Goal: Task Accomplishment & Management: Use online tool/utility

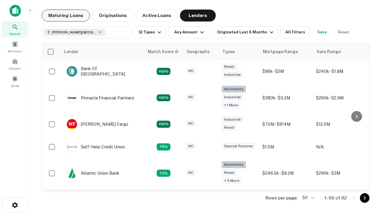
click at [66, 16] on button "Maturing Loans" at bounding box center [66, 16] width 48 height 12
